Goal: Transaction & Acquisition: Purchase product/service

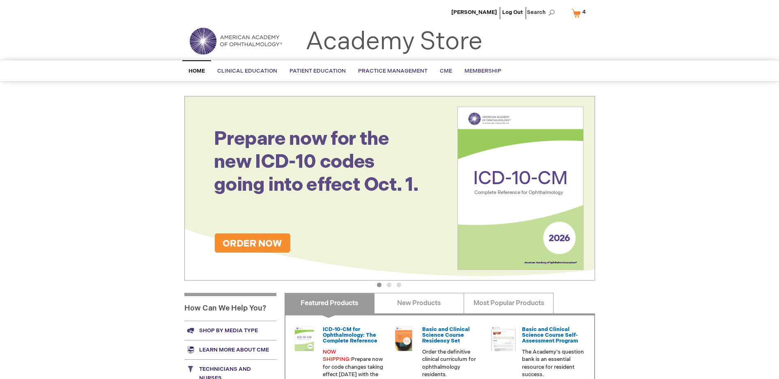
click at [573, 14] on link "My Cart 4 4 items" at bounding box center [579, 13] width 21 height 14
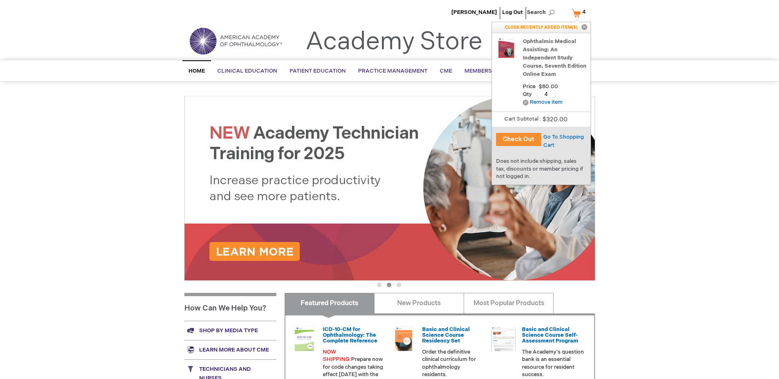
click at [524, 140] on button "Check Out" at bounding box center [518, 139] width 45 height 13
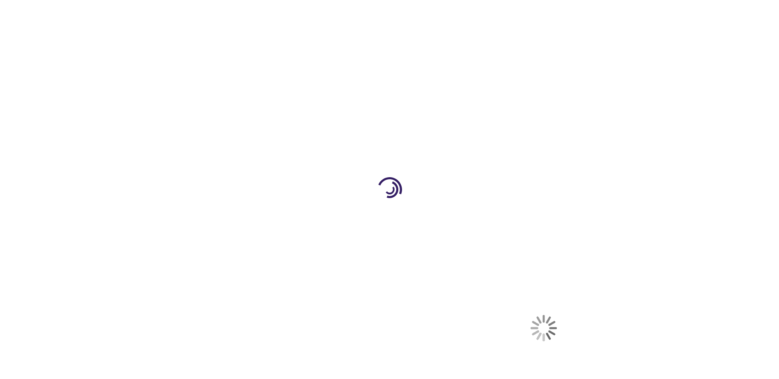
select select "US"
select select "57"
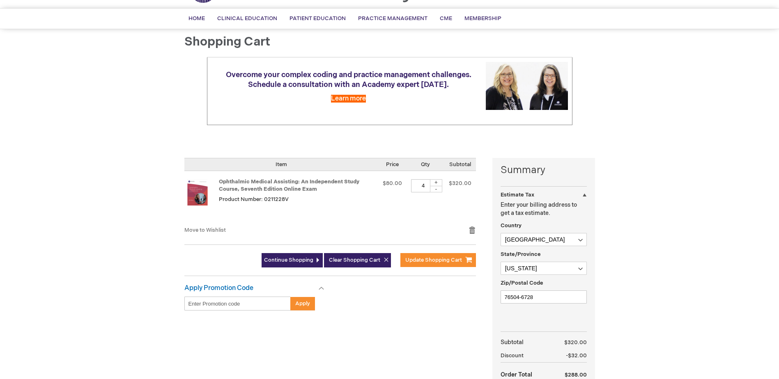
scroll to position [123, 0]
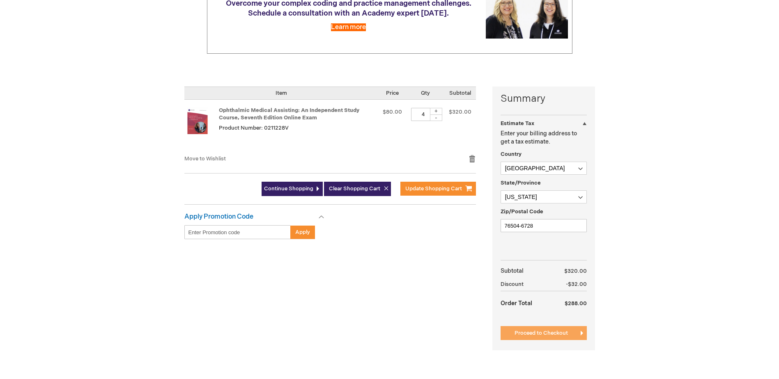
click at [559, 328] on button "Proceed to Checkout" at bounding box center [543, 333] width 86 height 14
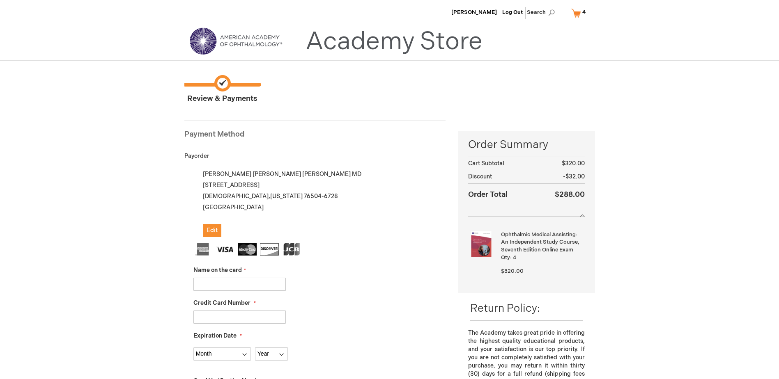
click at [229, 284] on input "Name on the card" at bounding box center [239, 284] width 92 height 13
type input "Baylor [PERSON_NAME]"
click at [199, 319] on input "Credit Card Number" at bounding box center [239, 317] width 92 height 13
type input "[CREDIT_CARD_NUMBER]"
select select "3"
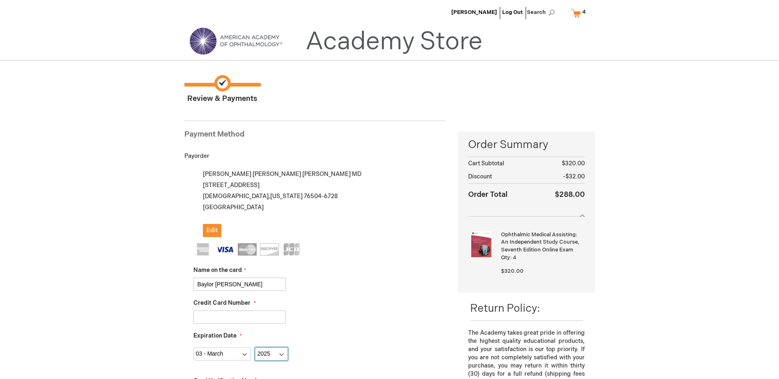
select select "2026"
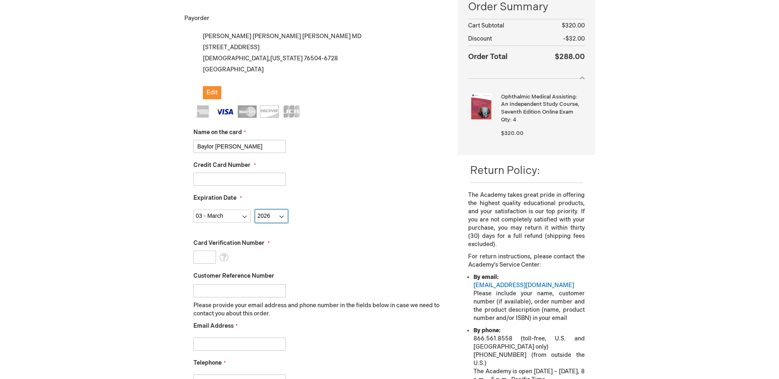
scroll to position [164, 0]
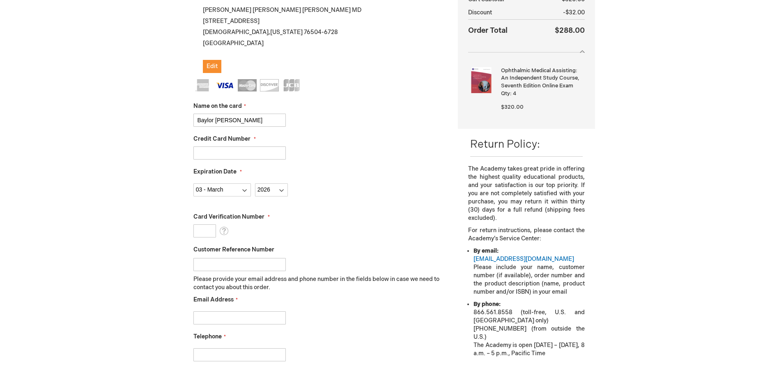
click at [201, 233] on input "Card Verification Number" at bounding box center [204, 231] width 23 height 13
type input "682"
click at [220, 269] on input "Customer Reference Number" at bounding box center [239, 264] width 92 height 13
click at [208, 312] on input "Email Address" at bounding box center [239, 318] width 92 height 13
type input "[PERSON_NAME][EMAIL_ADDRESS][PERSON_NAME][DOMAIN_NAME]"
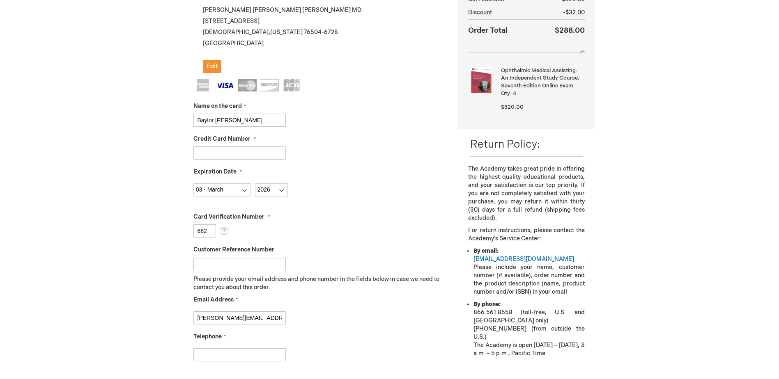
type input "2547247108"
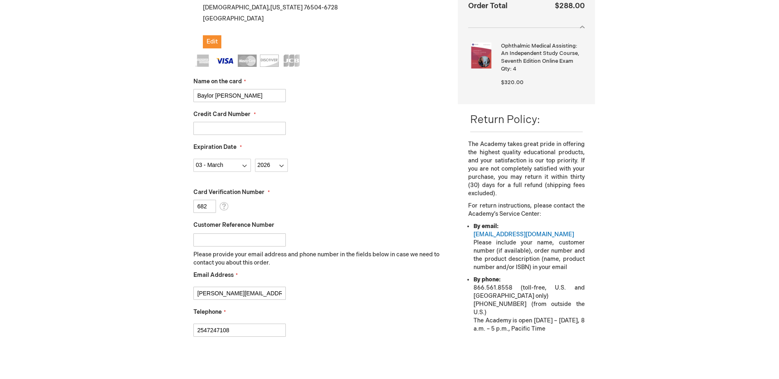
scroll to position [328, 0]
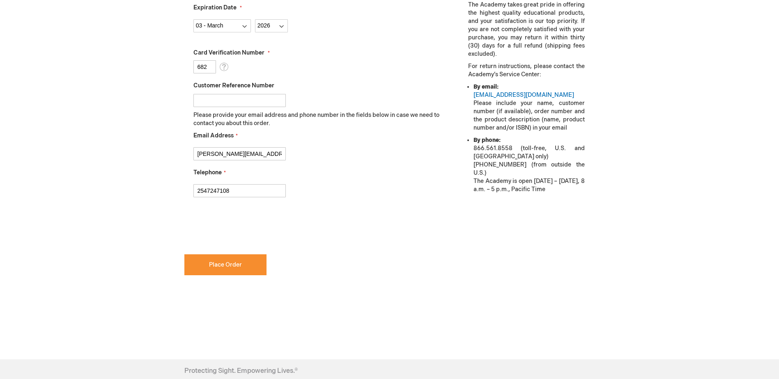
checkbox input "true"
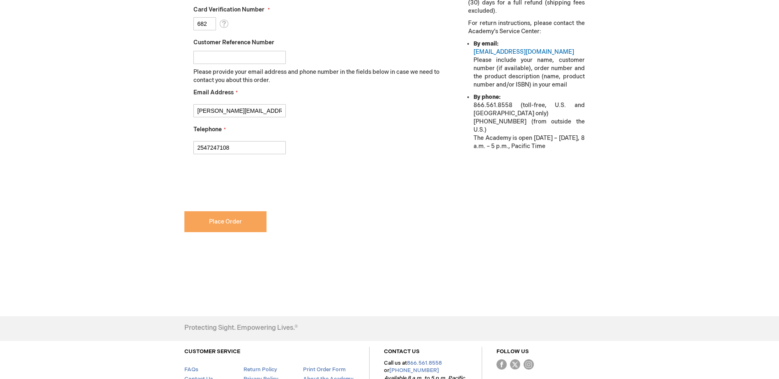
scroll to position [439, 0]
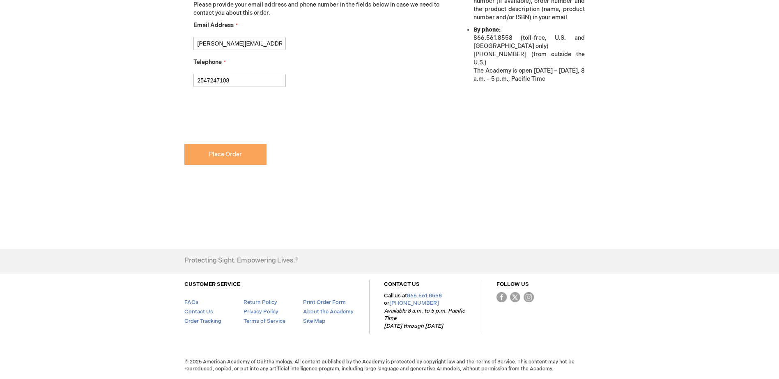
click at [227, 157] on button "Place Order" at bounding box center [225, 154] width 82 height 21
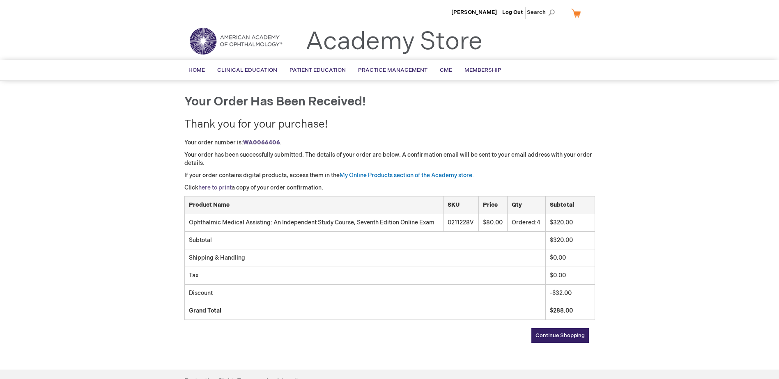
click at [224, 188] on link "here to print" at bounding box center [214, 187] width 33 height 7
